Goal: Task Accomplishment & Management: Manage account settings

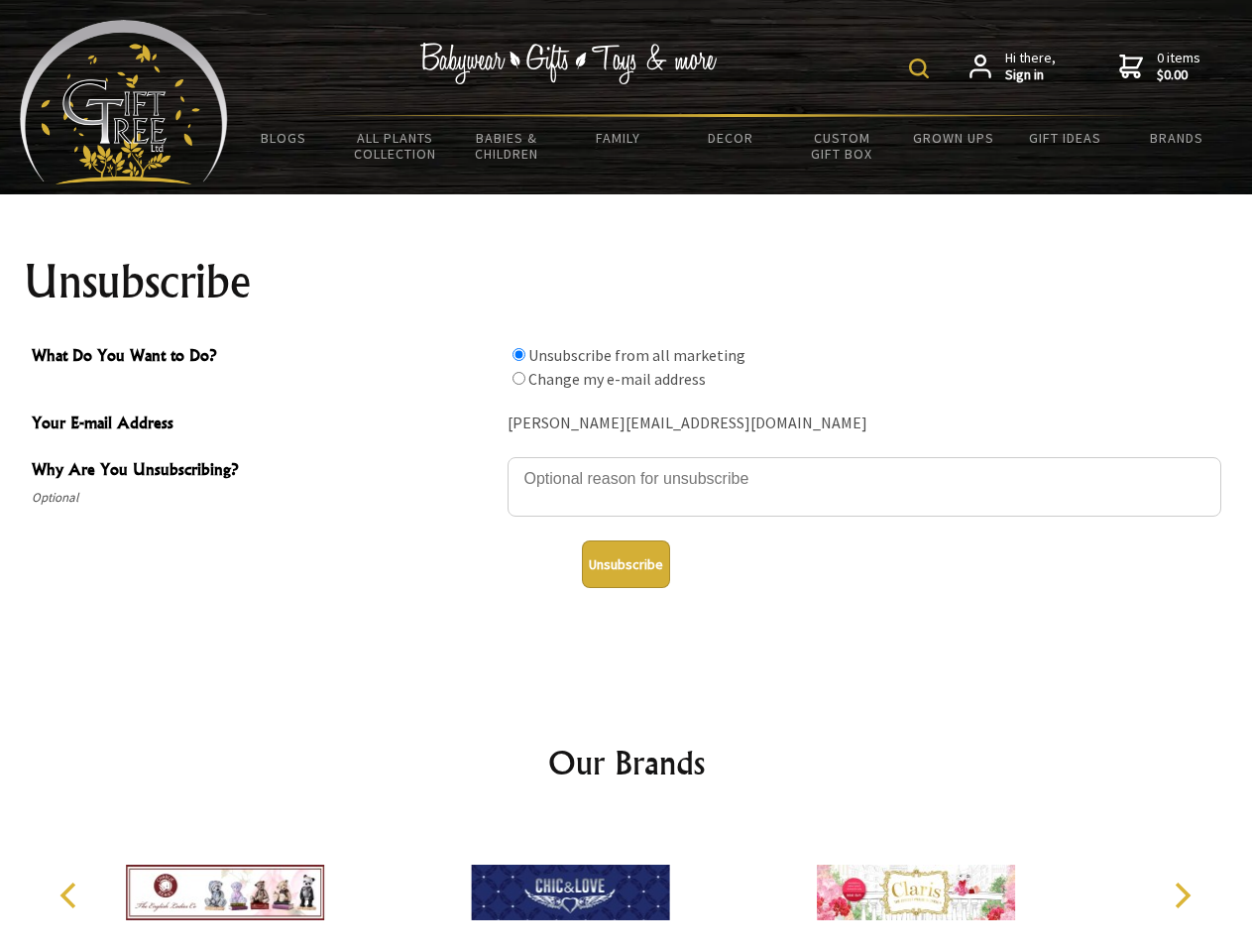
click at [922, 69] on img at bounding box center [919, 69] width 20 height 20
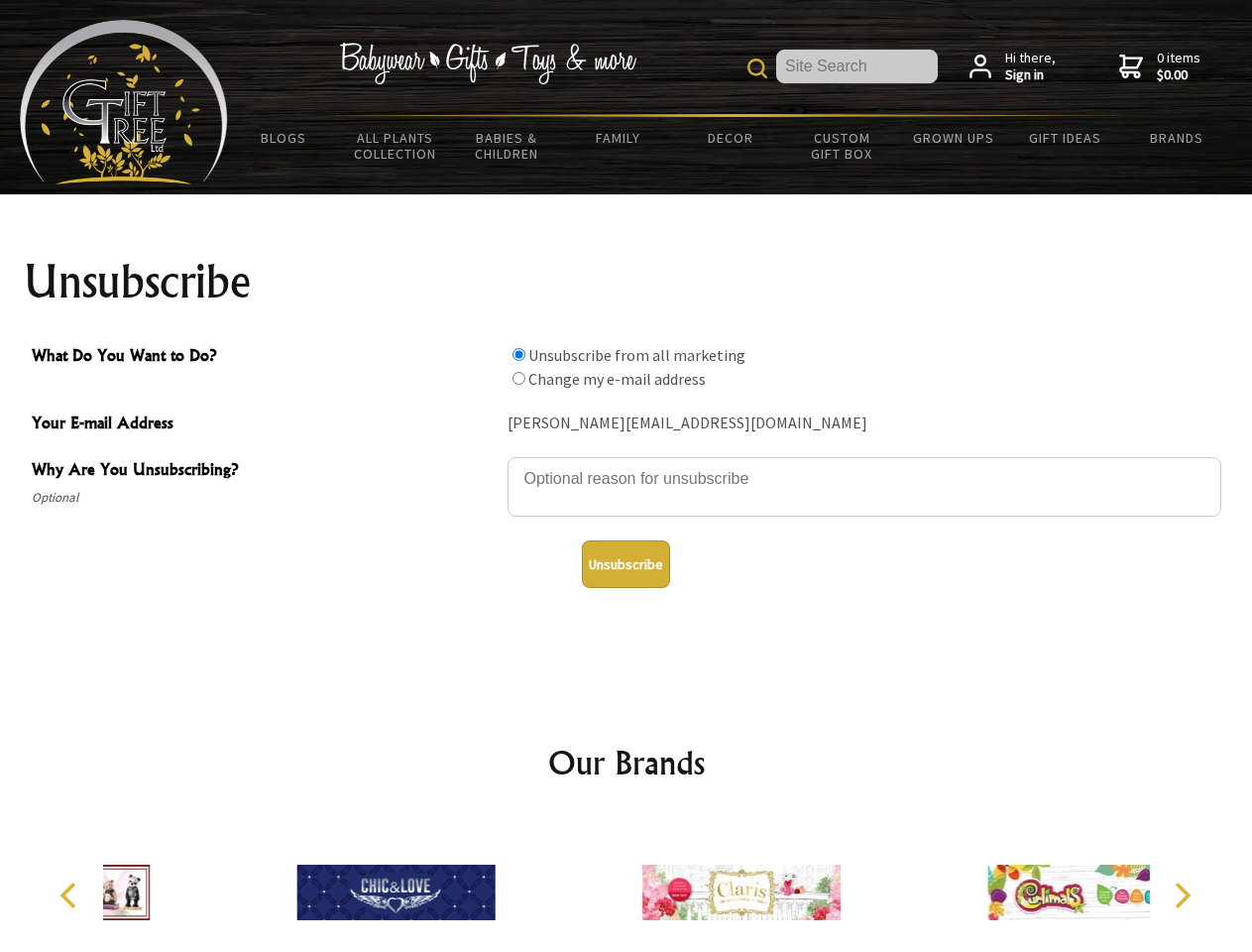
click at [626, 464] on textarea "Why Are You Unsubscribing?" at bounding box center [865, 487] width 714 height 60
click at [519, 354] on input "What Do You Want to Do?" at bounding box center [519, 354] width 13 height 13
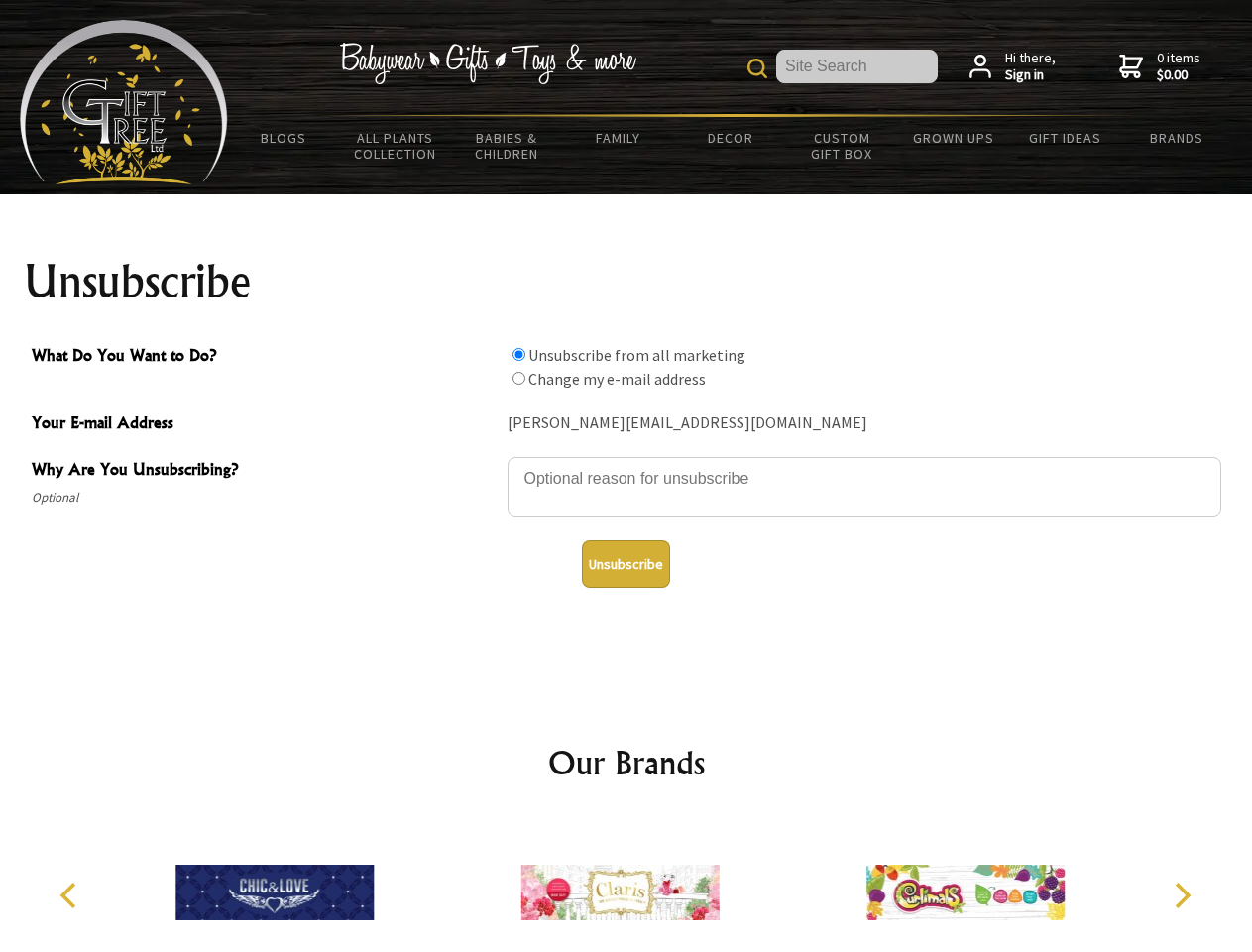
click at [519, 377] on input "What Do You Want to Do?" at bounding box center [519, 377] width 13 height 13
radio input "true"
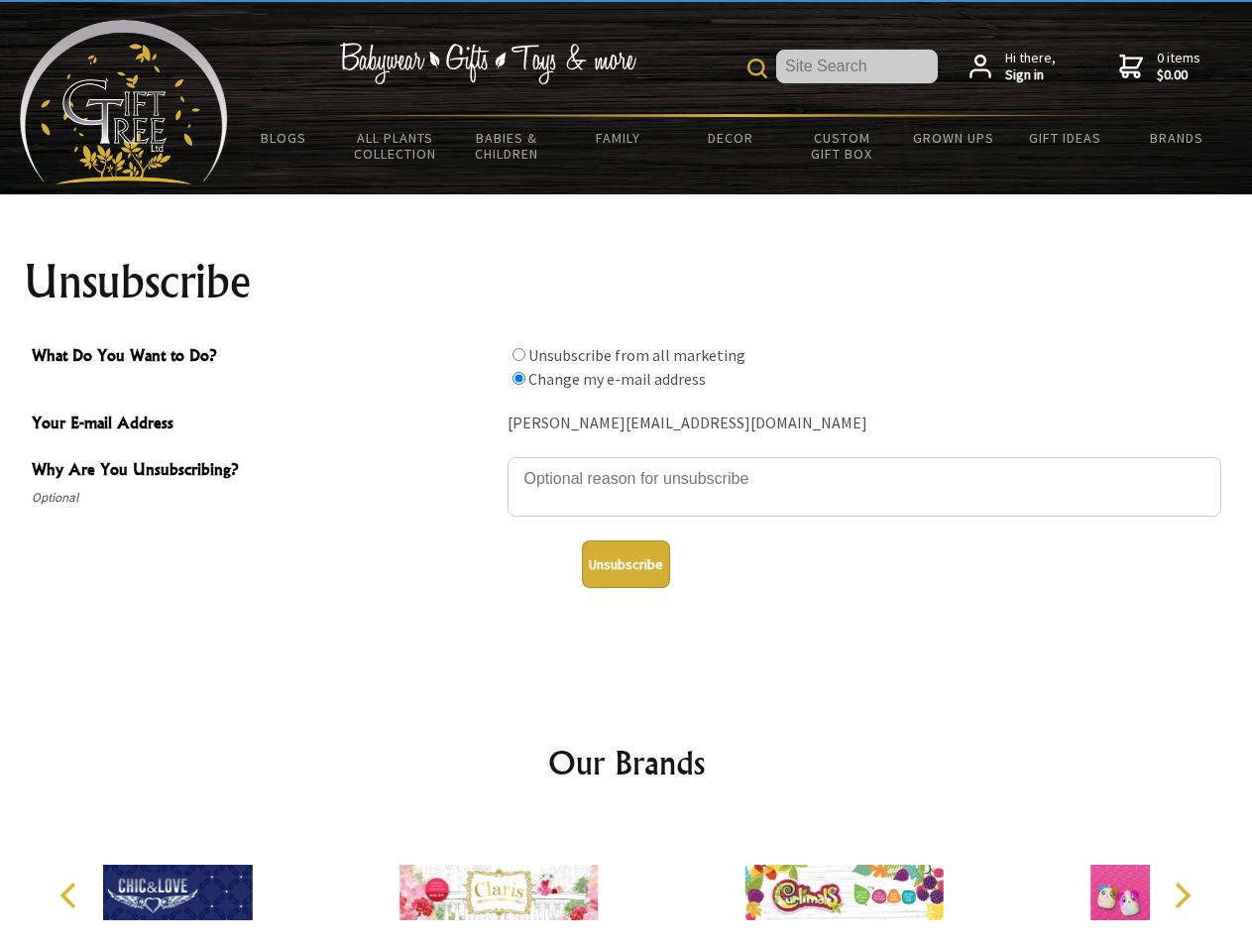
click at [626, 564] on button "Unsubscribe" at bounding box center [626, 565] width 89 height 48
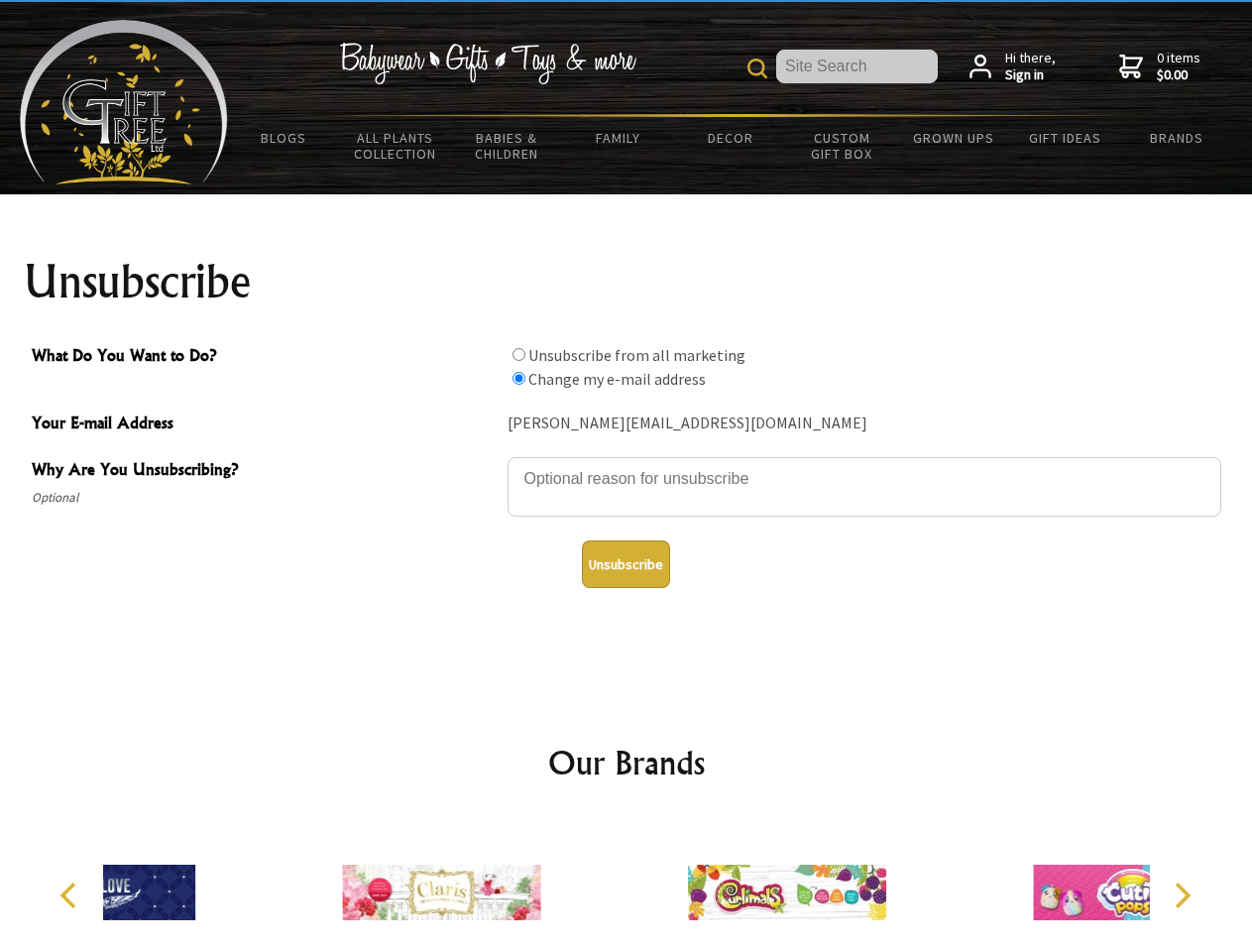
click at [72, 895] on icon "Previous" at bounding box center [71, 895] width 26 height 26
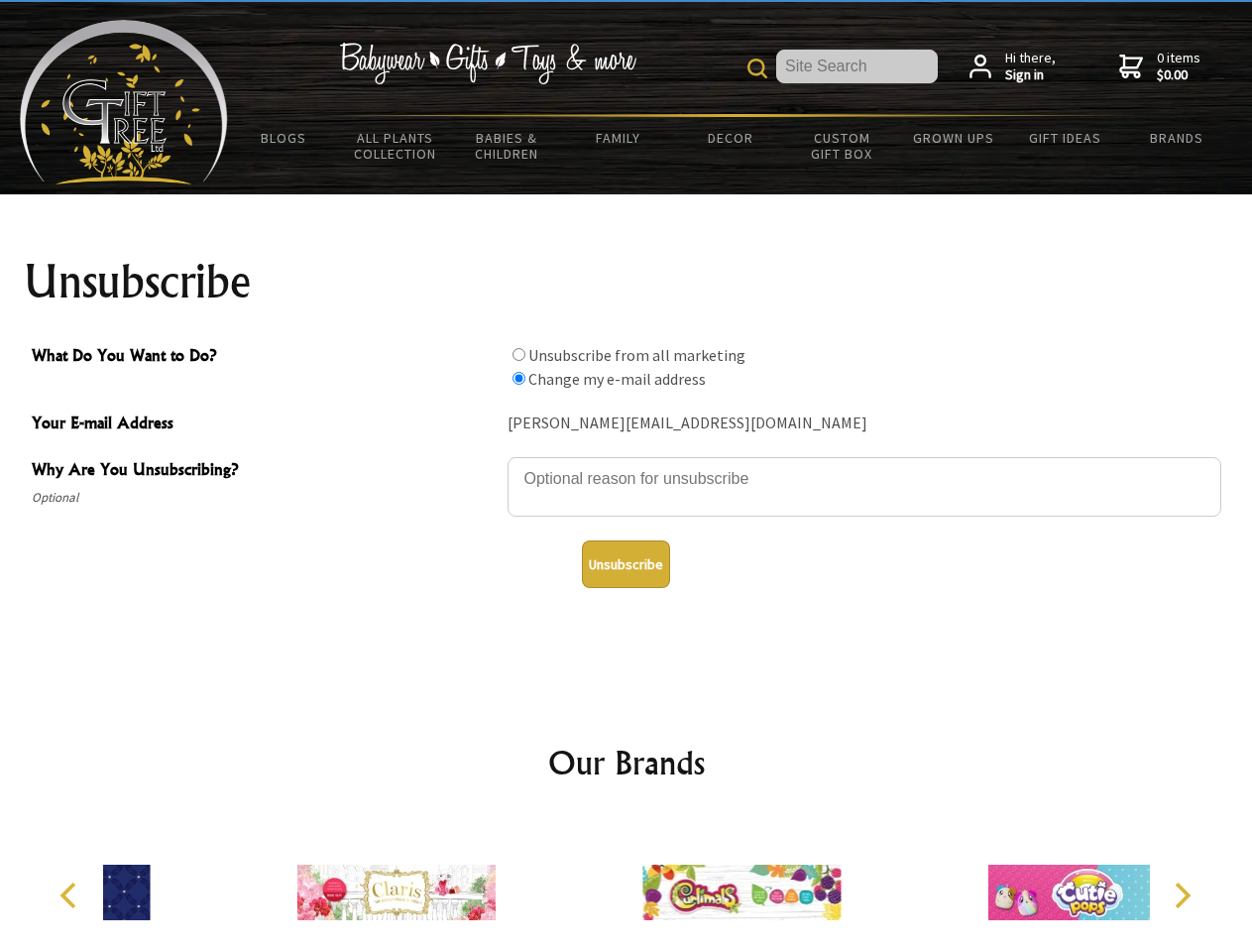
click at [1182, 895] on icon "Next" at bounding box center [1181, 895] width 26 height 26
